Goal: Navigation & Orientation: Go to known website

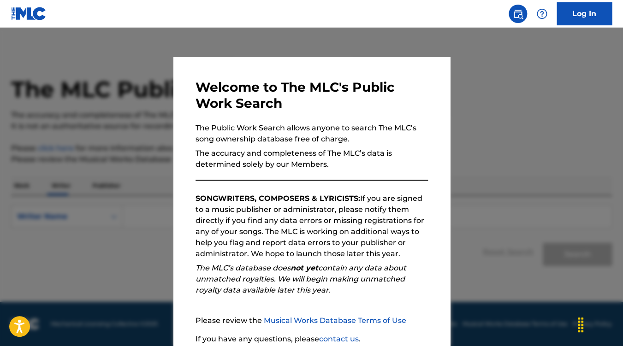
click at [85, 14] on nav "Log In" at bounding box center [311, 14] width 623 height 28
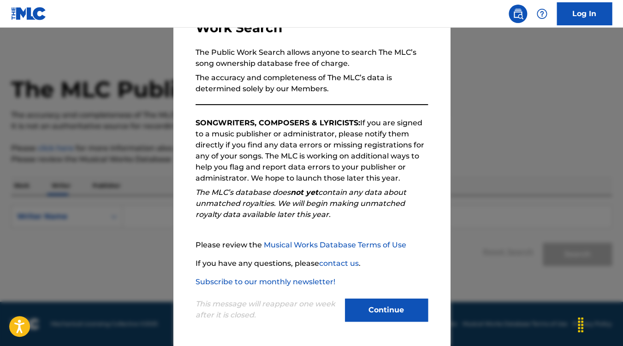
click at [394, 304] on button "Continue" at bounding box center [386, 310] width 83 height 23
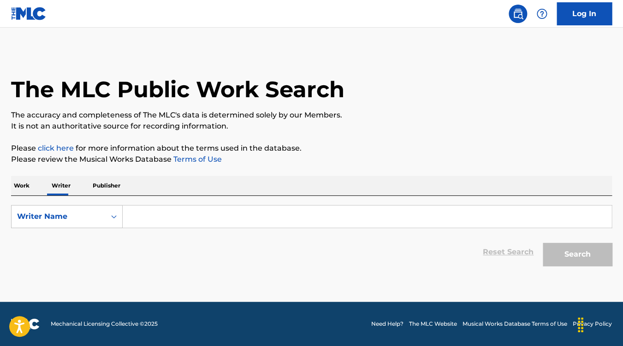
click at [38, 18] on img at bounding box center [28, 13] width 35 height 13
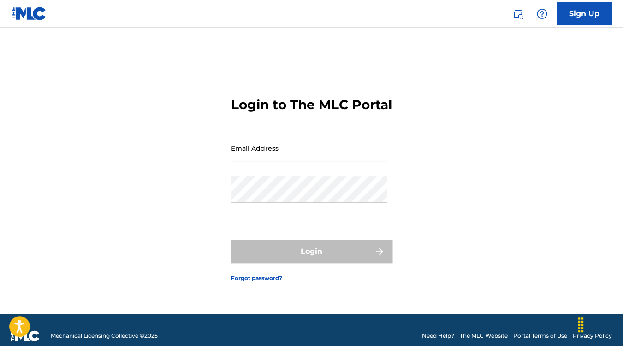
click at [16, 13] on img at bounding box center [28, 13] width 35 height 13
